Goal: Information Seeking & Learning: Learn about a topic

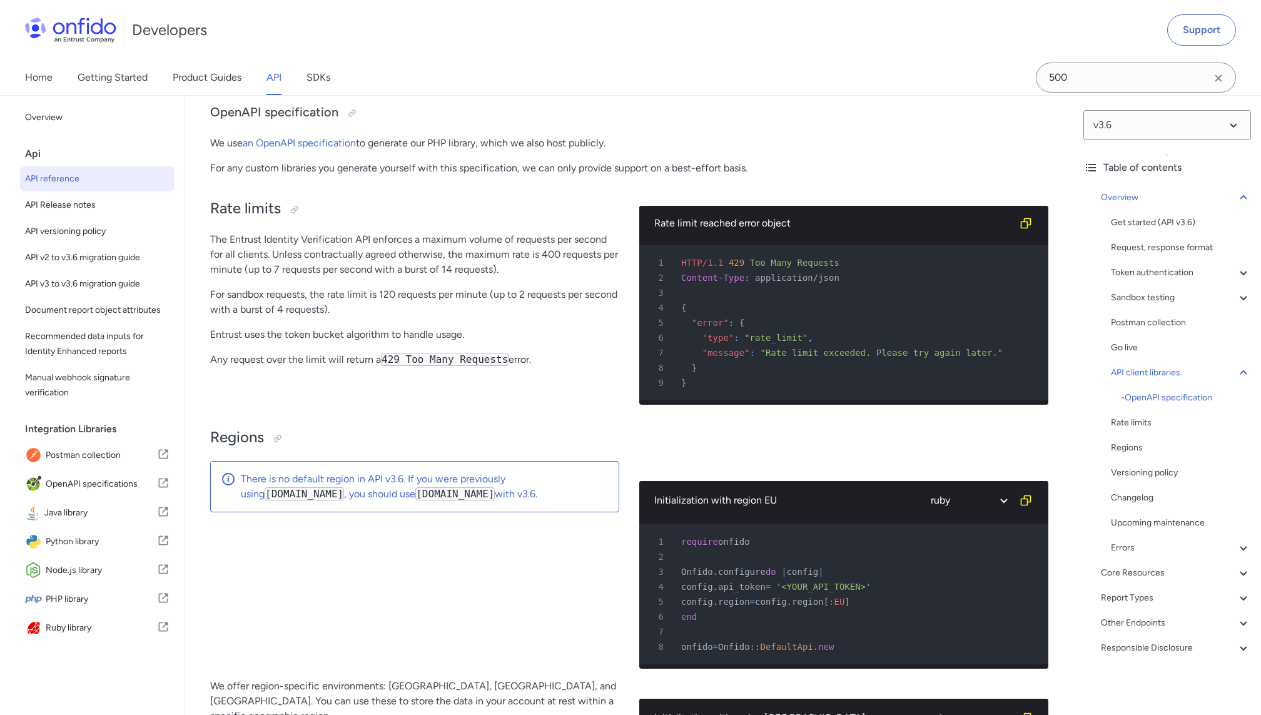
scroll to position [8622, 0]
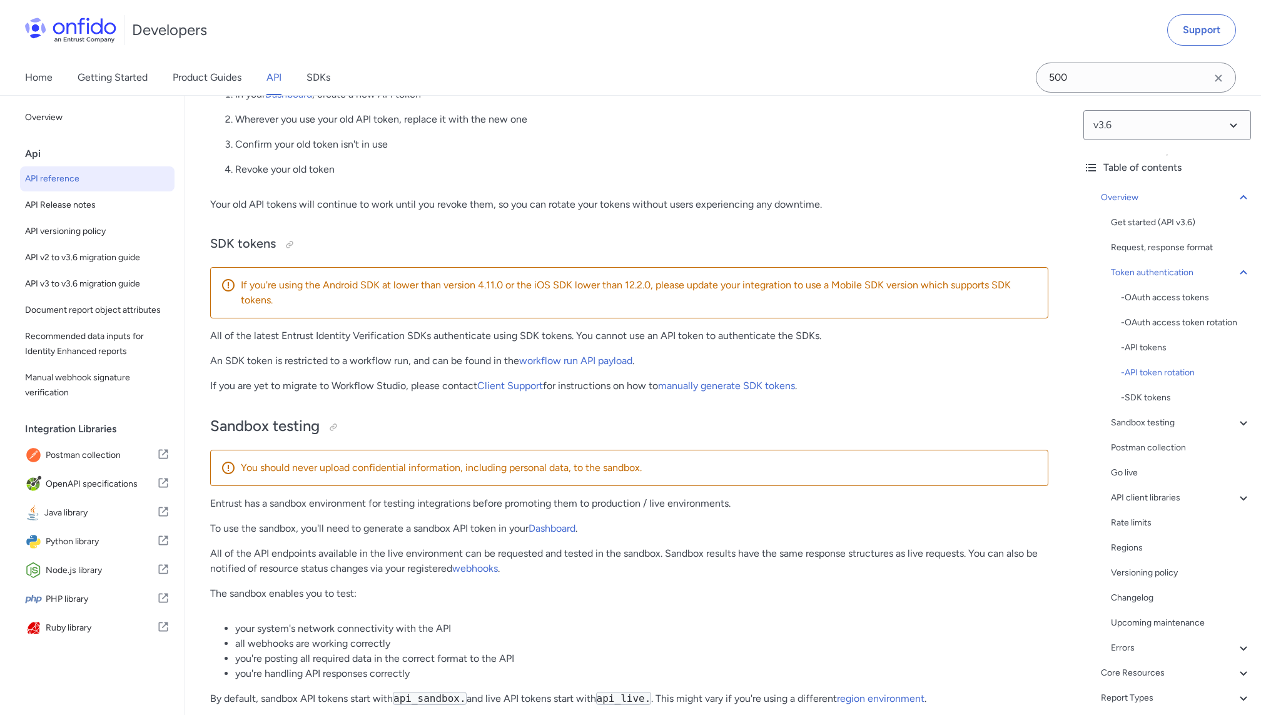
scroll to position [1403, 0]
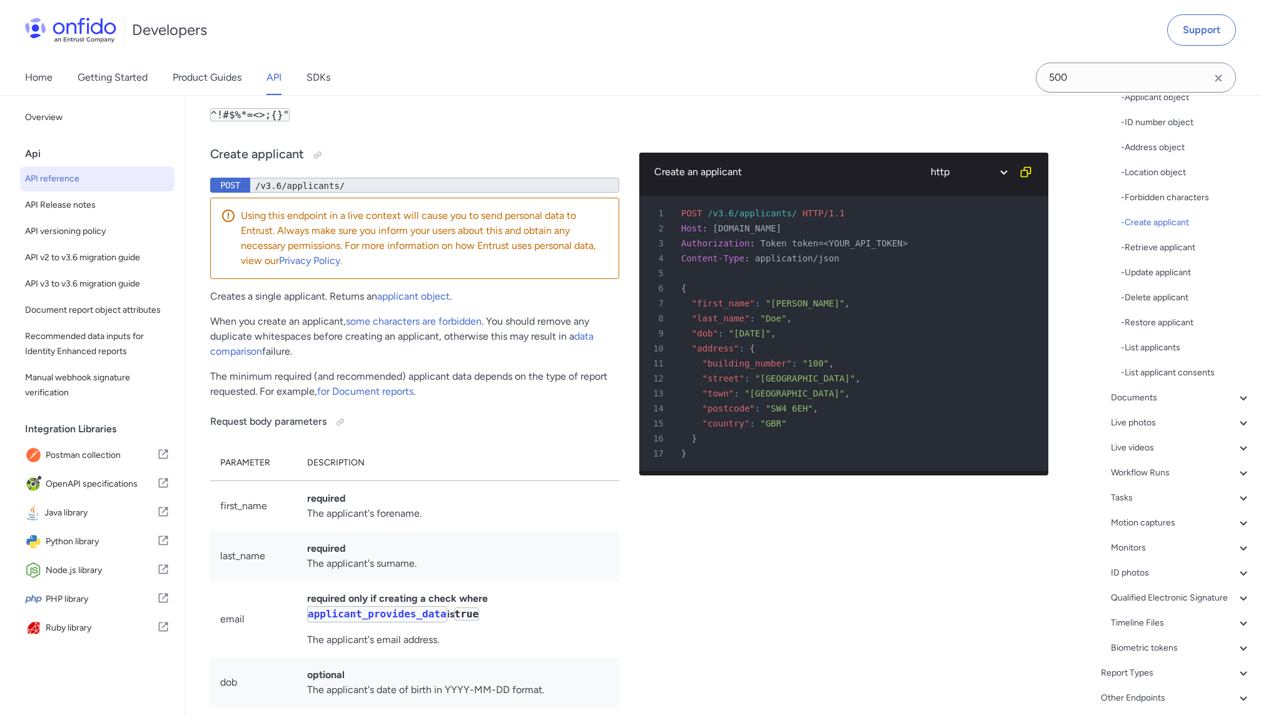
scroll to position [290, 0]
click at [1155, 593] on div "Report Types" at bounding box center [1176, 597] width 150 height 15
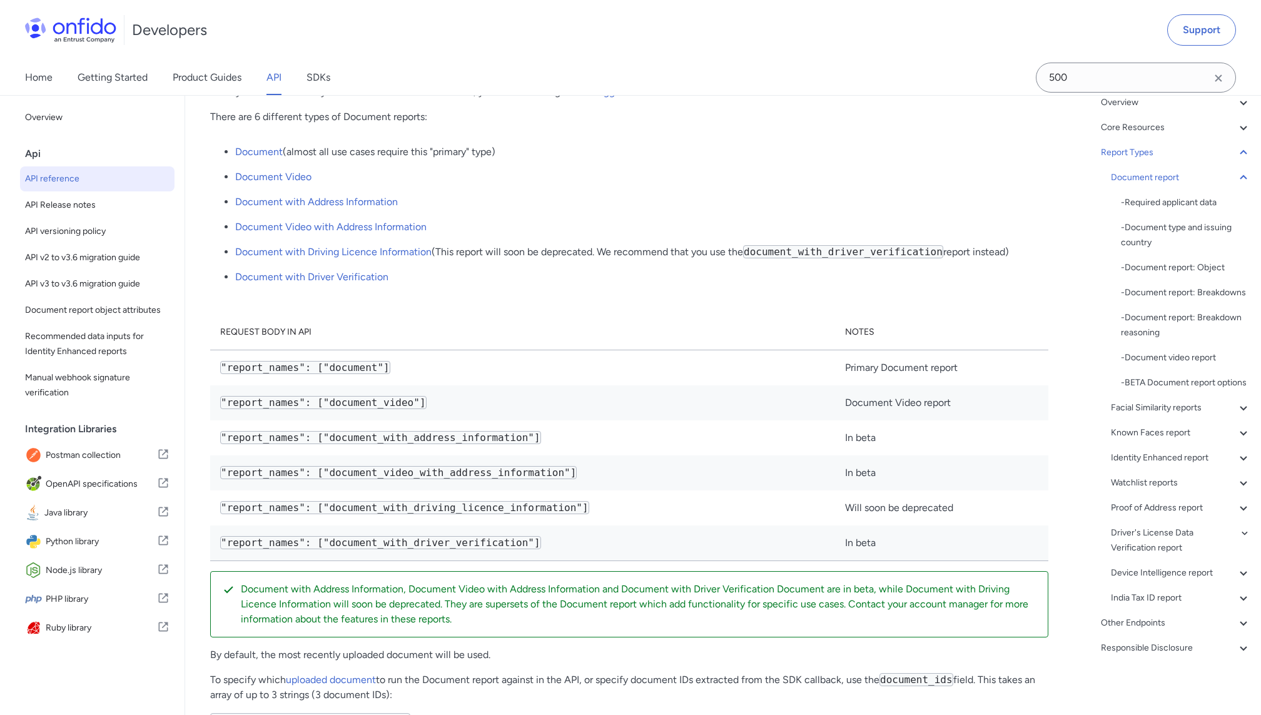
scroll to position [42984, 0]
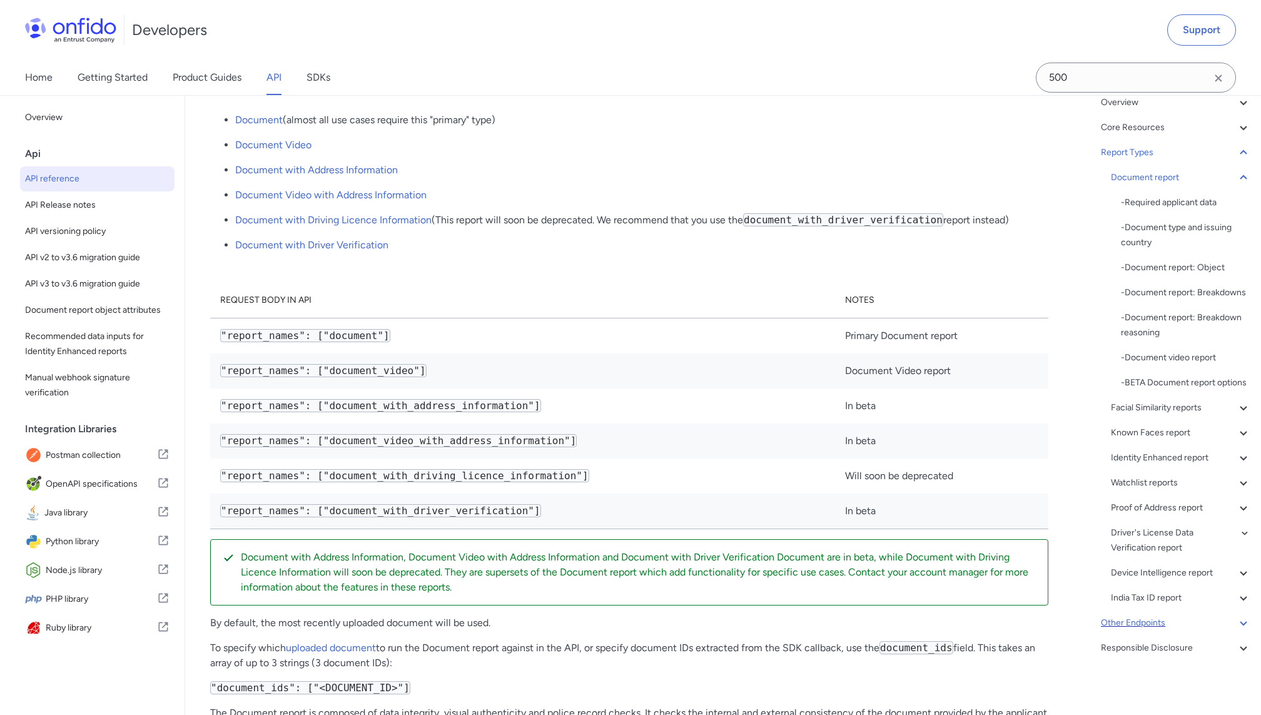
click at [1146, 622] on div "Other Endpoints" at bounding box center [1176, 622] width 150 height 15
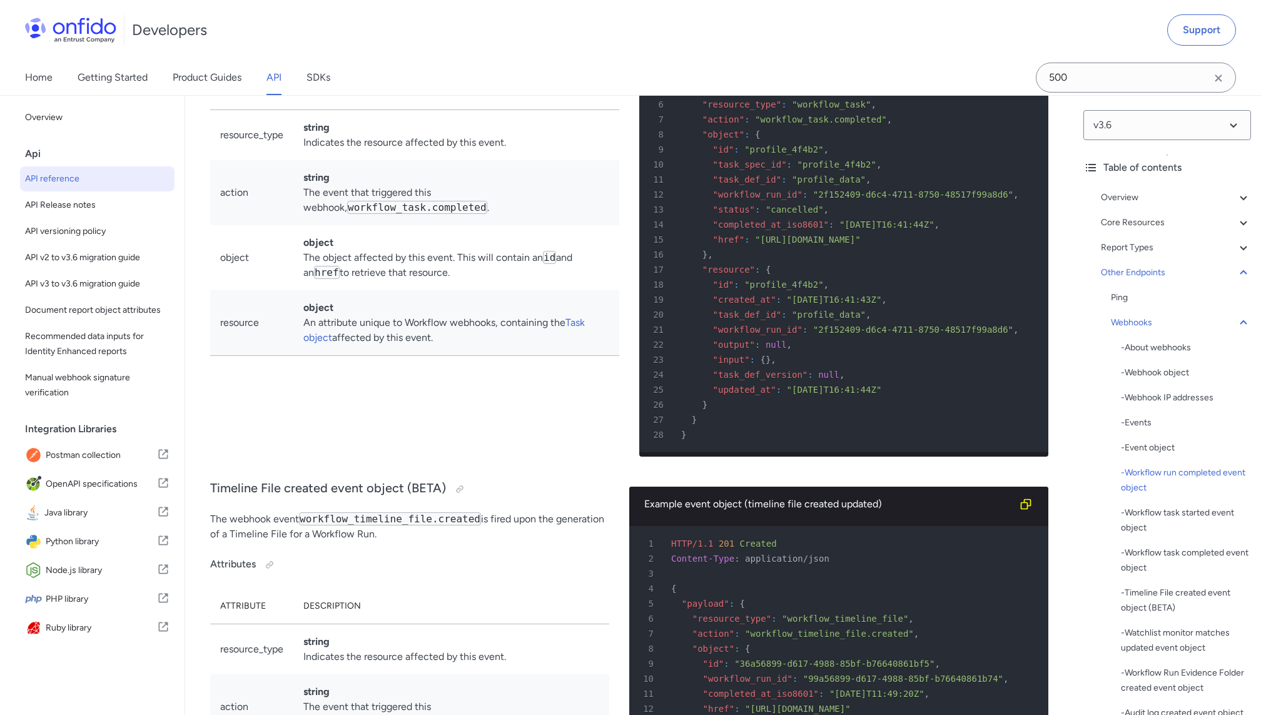
scroll to position [95205, 0]
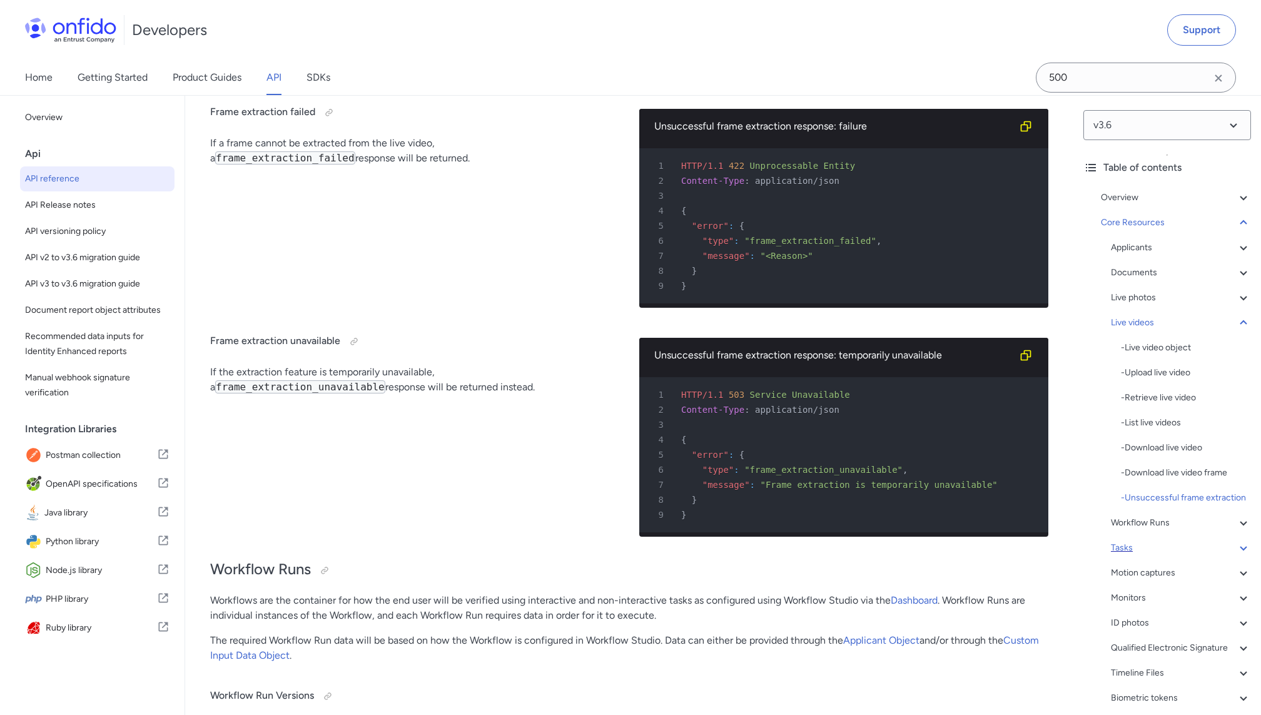
scroll to position [125, 0]
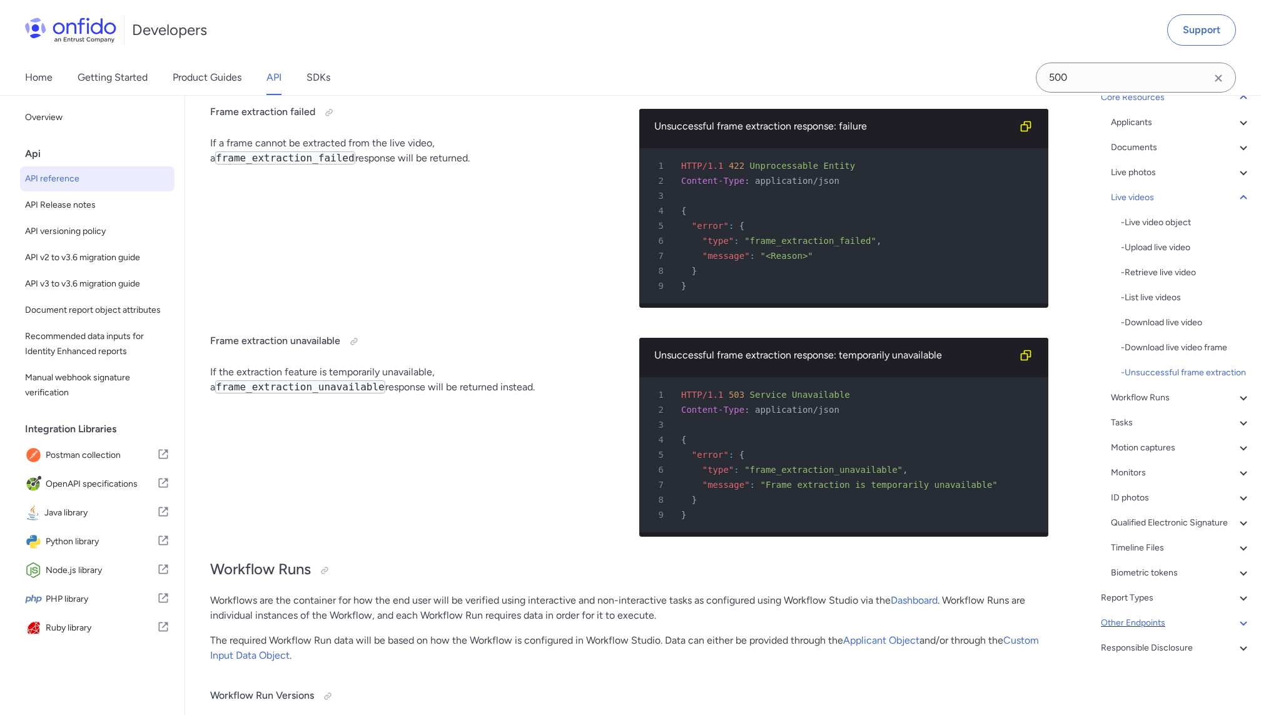
click at [1179, 623] on div "Other Endpoints" at bounding box center [1176, 622] width 150 height 15
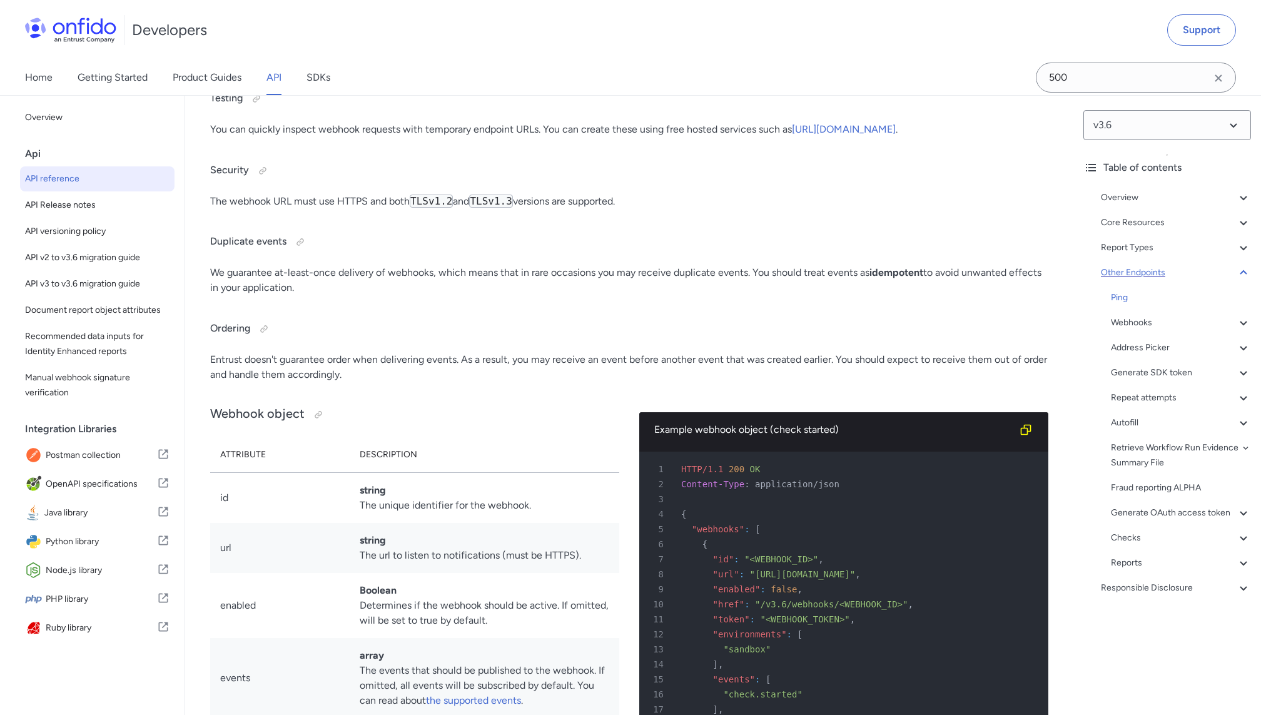
scroll to position [0, 0]
click at [1135, 321] on div "Webhooks" at bounding box center [1181, 322] width 140 height 15
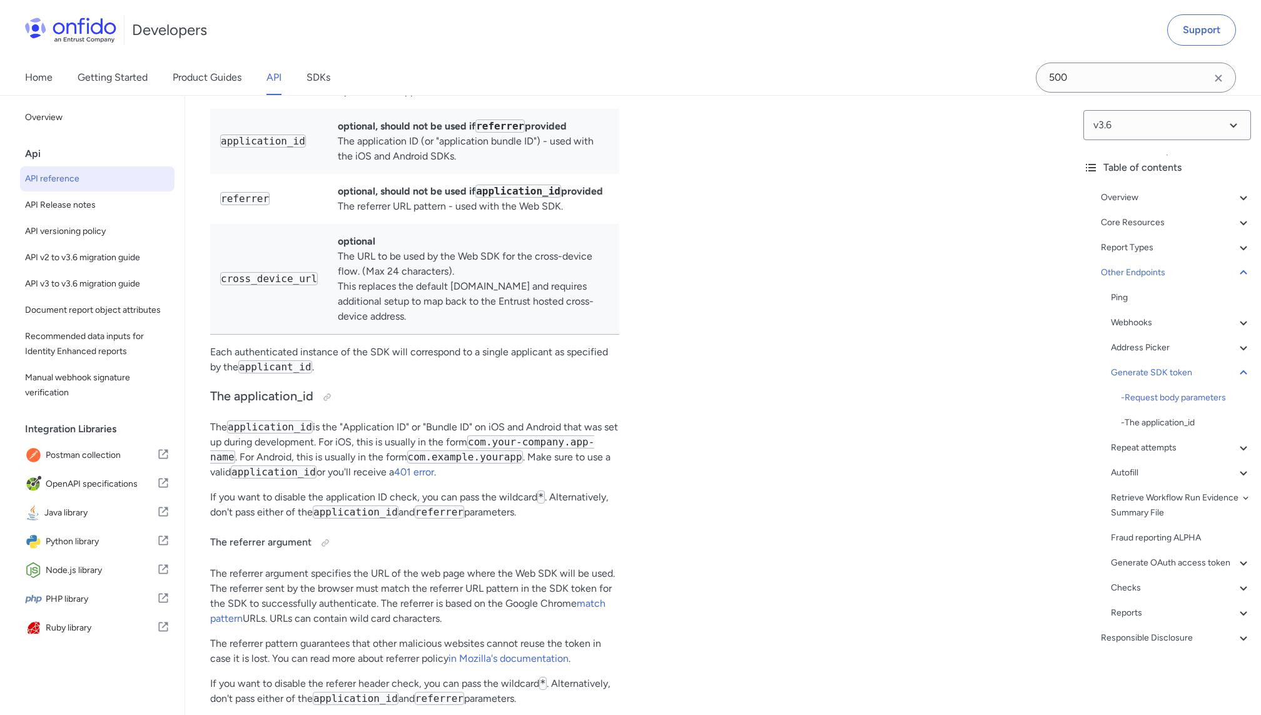
scroll to position [101040, 0]
